Goal: Task Accomplishment & Management: Manage account settings

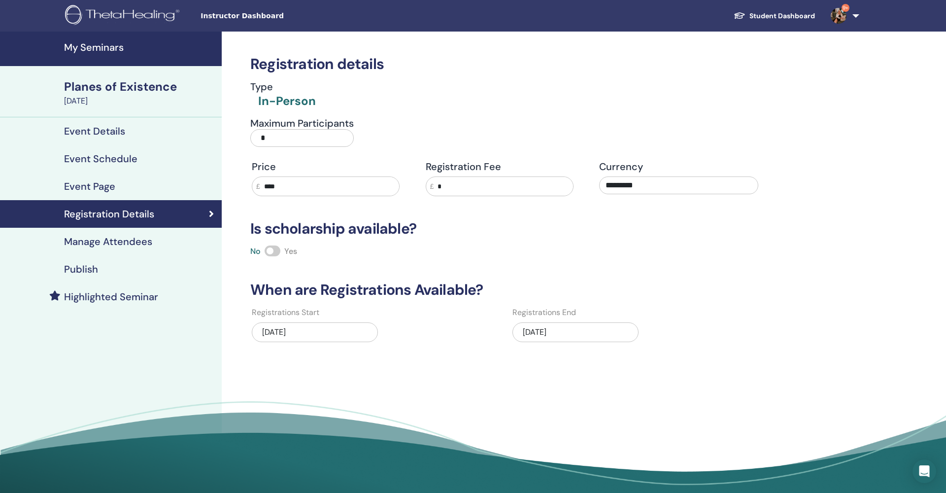
click at [140, 14] on img at bounding box center [124, 16] width 118 height 22
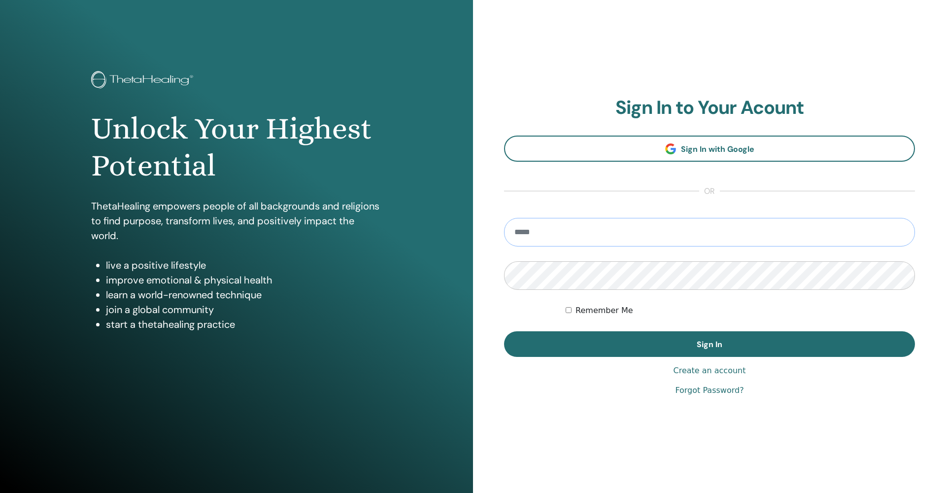
type input "**********"
click at [709, 344] on button "Sign In" at bounding box center [709, 344] width 411 height 26
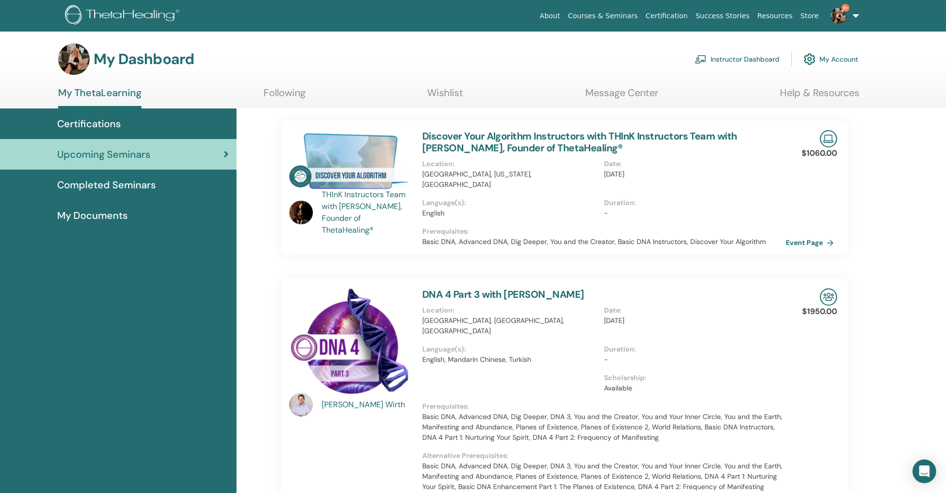
click at [716, 60] on link "Instructor Dashboard" at bounding box center [736, 59] width 85 height 22
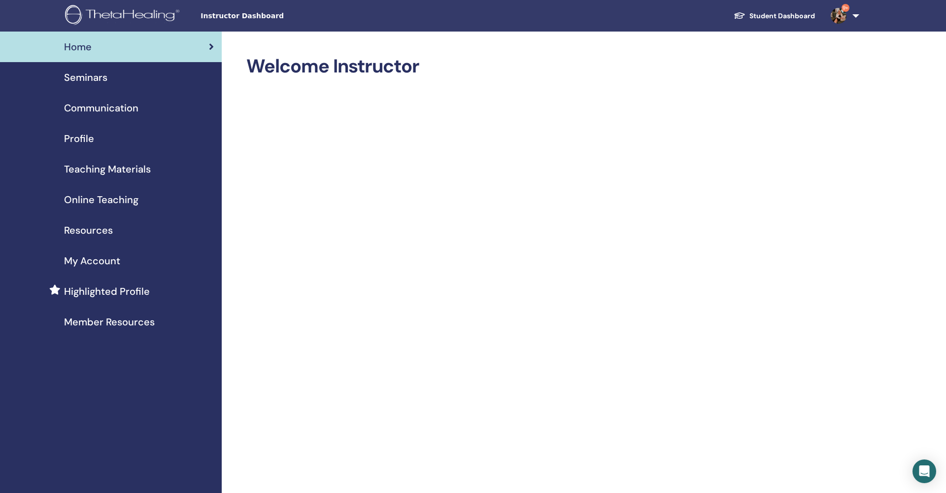
click at [79, 77] on span "Seminars" at bounding box center [85, 77] width 43 height 15
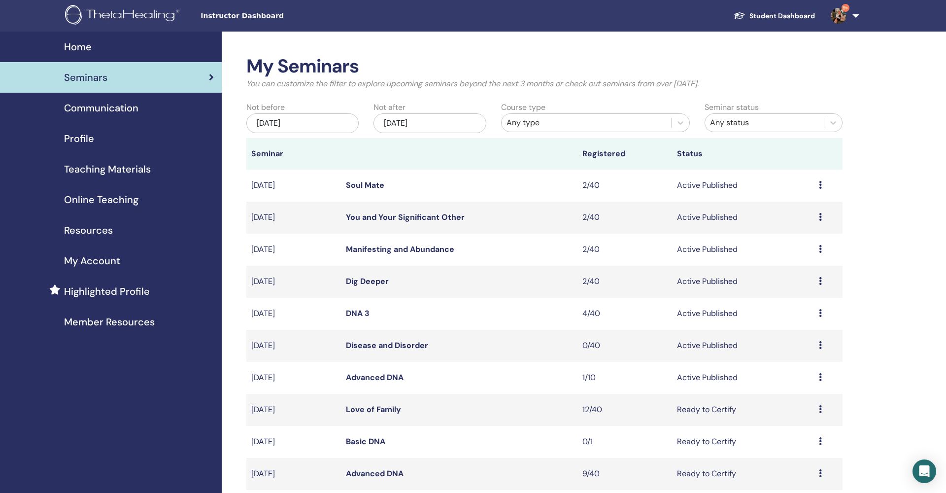
click at [398, 344] on link "Disease and Disorder" at bounding box center [387, 345] width 82 height 10
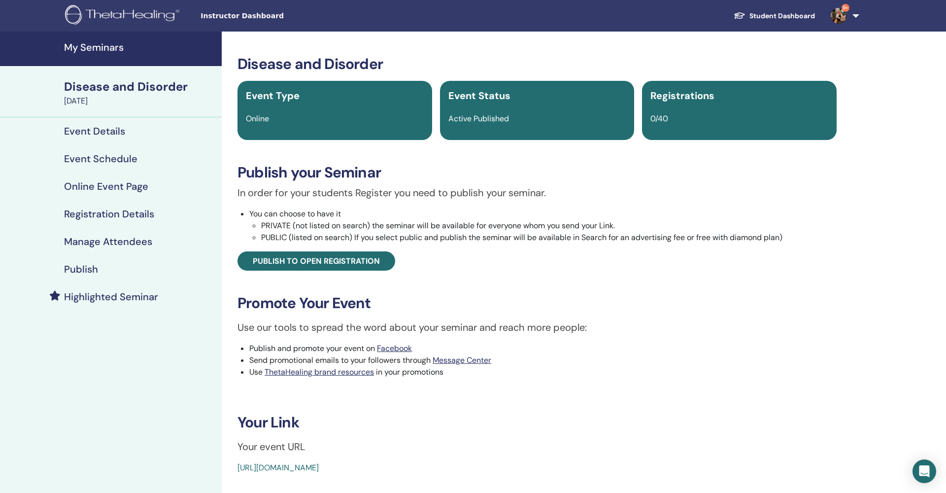
click at [131, 241] on h4 "Manage Attendees" at bounding box center [108, 241] width 88 height 12
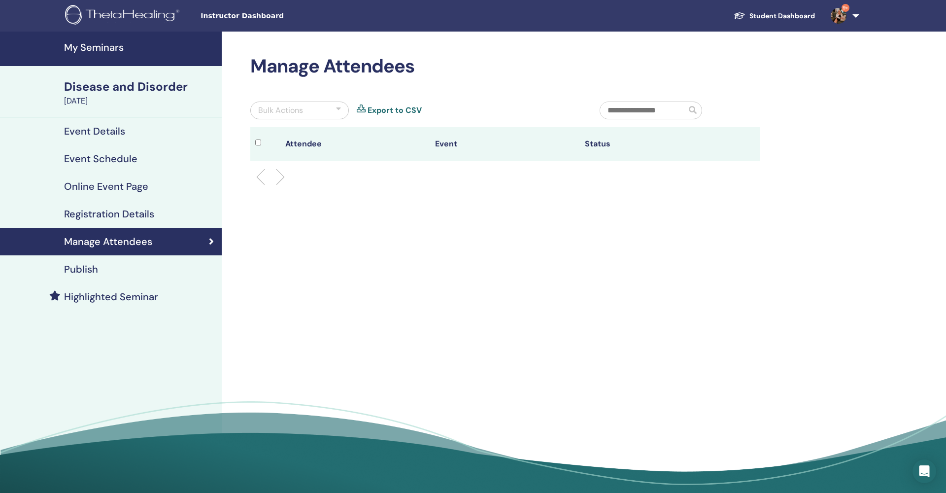
click at [128, 211] on h4 "Registration Details" at bounding box center [109, 214] width 90 height 12
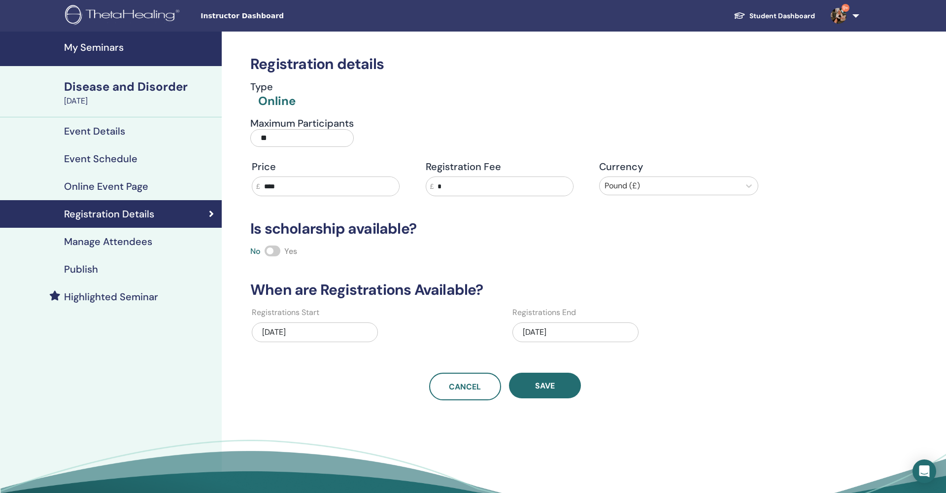
click at [552, 330] on div "09/15/2025" at bounding box center [575, 332] width 126 height 20
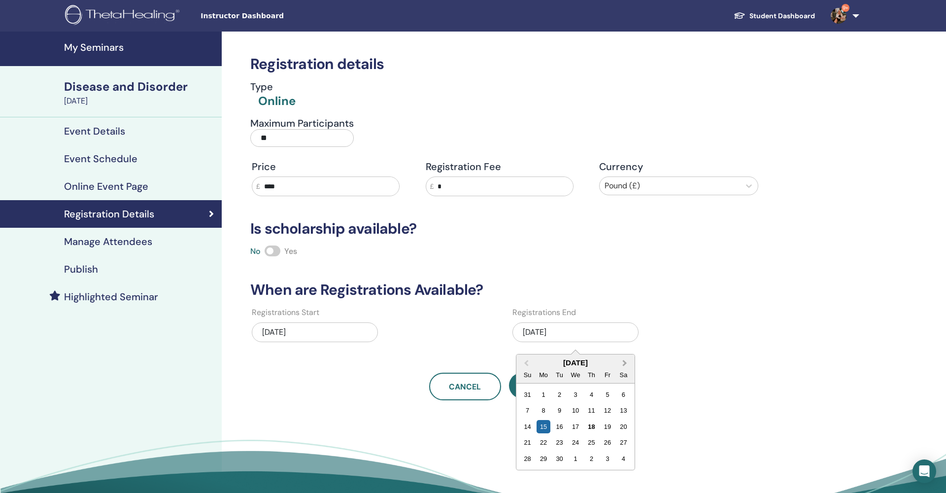
click at [627, 364] on button "Next Month" at bounding box center [626, 363] width 16 height 16
click at [604, 457] on div "31" at bounding box center [606, 458] width 13 height 13
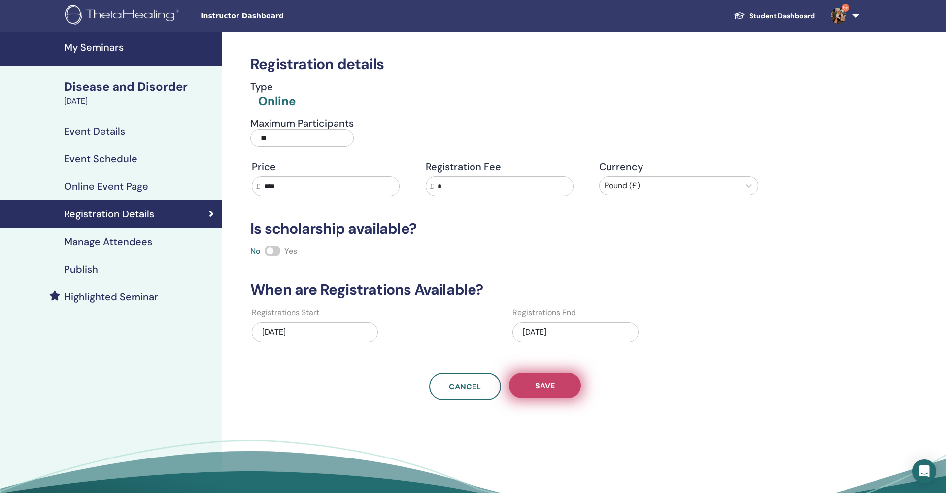
click at [549, 392] on button "Save" at bounding box center [545, 385] width 72 height 26
click at [94, 238] on h4 "Manage Attendees" at bounding box center [108, 241] width 88 height 12
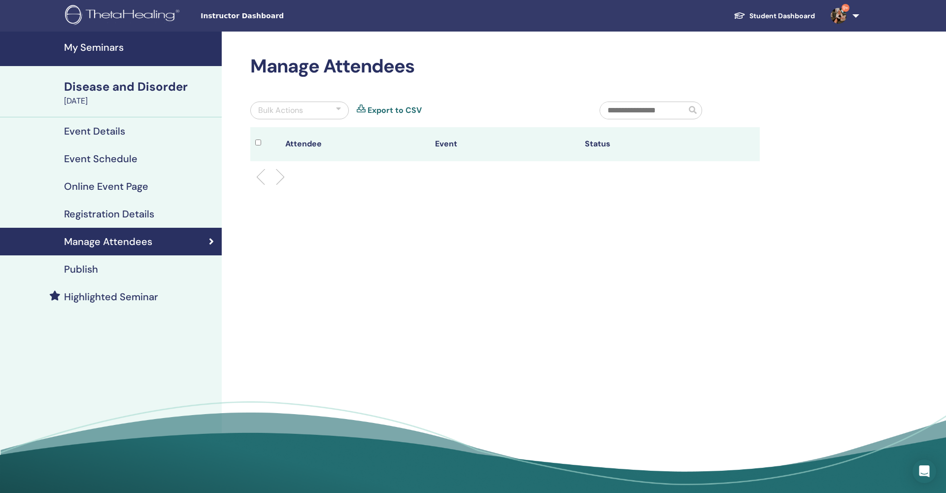
click at [96, 211] on h4 "Registration Details" at bounding box center [109, 214] width 90 height 12
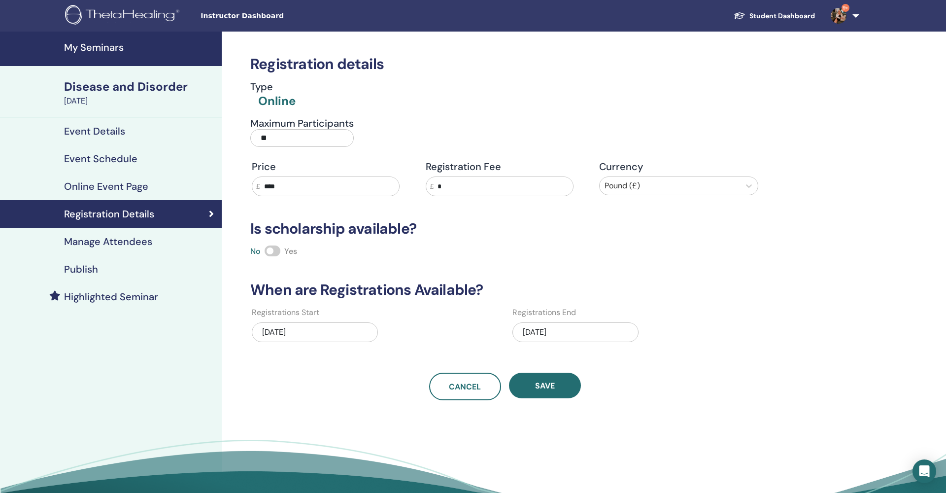
click at [105, 188] on h4 "Online Event Page" at bounding box center [106, 186] width 84 height 12
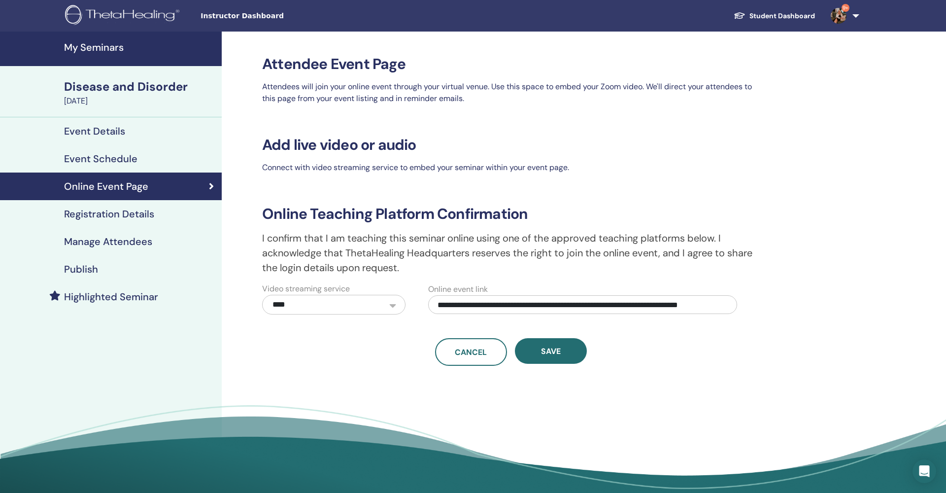
click at [92, 266] on h4 "Publish" at bounding box center [81, 269] width 34 height 12
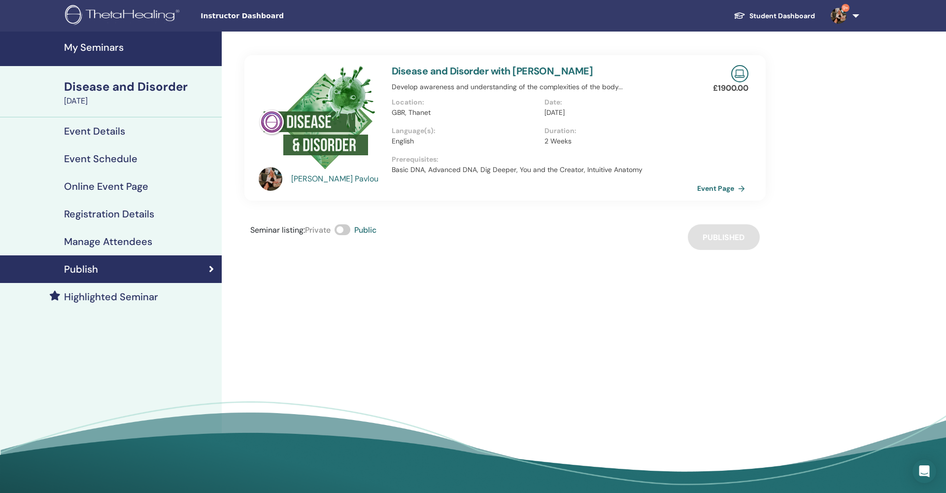
click at [92, 48] on h4 "My Seminars" at bounding box center [140, 47] width 152 height 12
